Goal: Complete application form: Complete application form

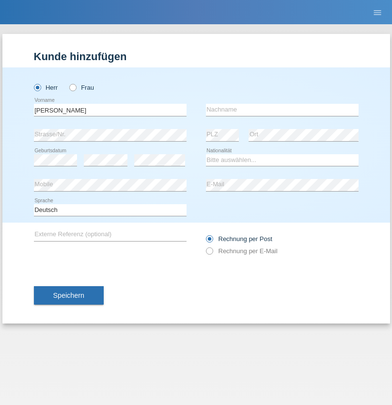
type input "[PERSON_NAME]"
click at [282, 110] on input "text" at bounding box center [282, 110] width 153 height 12
type input "Orsós"
select select "HU"
select select "C"
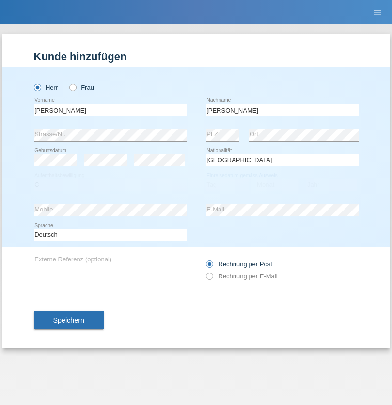
select select "30"
select select "10"
select select "2021"
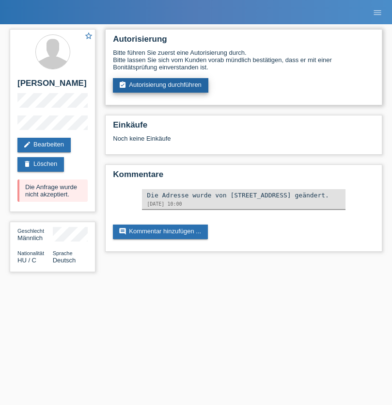
click at [161, 85] on link "assignment_turned_in Autorisierung durchführen" at bounding box center [160, 85] width 95 height 15
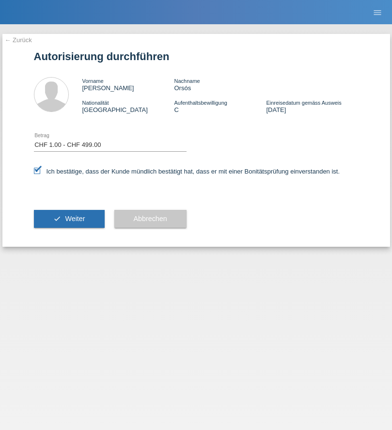
select select "1"
click at [69, 219] on span "Weiter" at bounding box center [75, 219] width 20 height 8
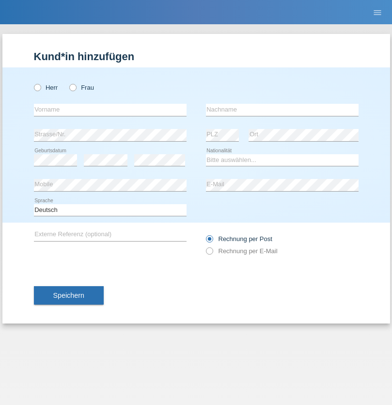
radio input "true"
click at [110, 110] on input "text" at bounding box center [110, 110] width 153 height 12
type input "Joel"
click at [282, 110] on input "text" at bounding box center [282, 110] width 153 height 12
type input "Tinner"
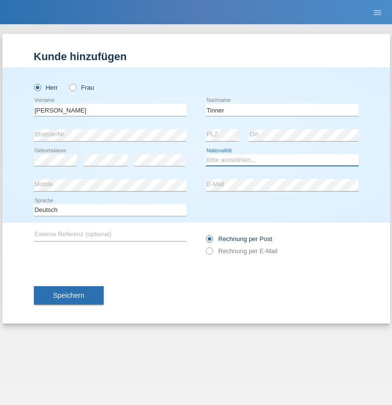
select select "CH"
radio input "true"
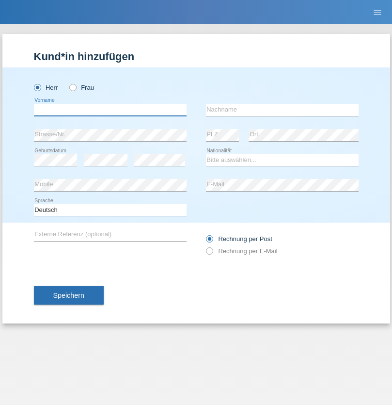
click at [110, 110] on input "text" at bounding box center [110, 110] width 153 height 12
type input "firat"
click at [282, 110] on input "text" at bounding box center [282, 110] width 153 height 12
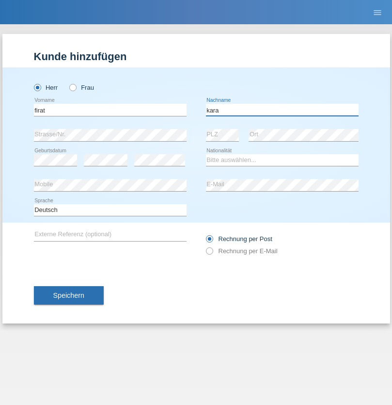
type input "kara"
select select "CH"
